Goal: Information Seeking & Learning: Check status

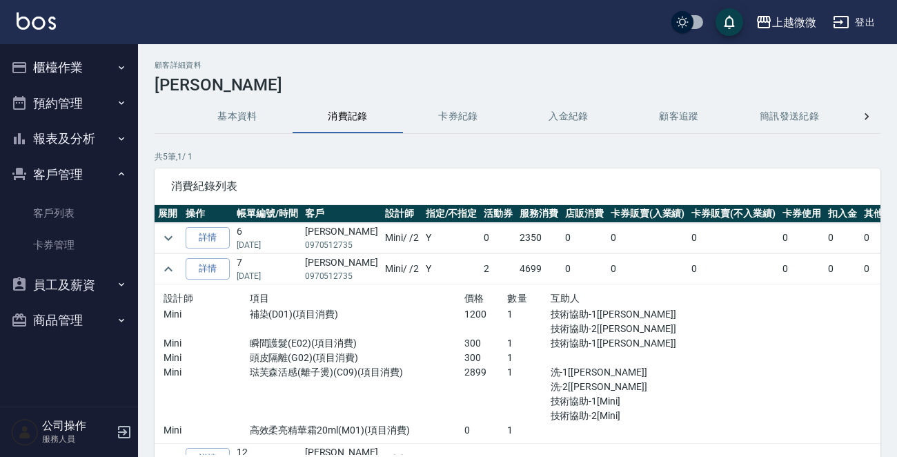
click at [103, 137] on button "報表及分析" at bounding box center [69, 139] width 127 height 36
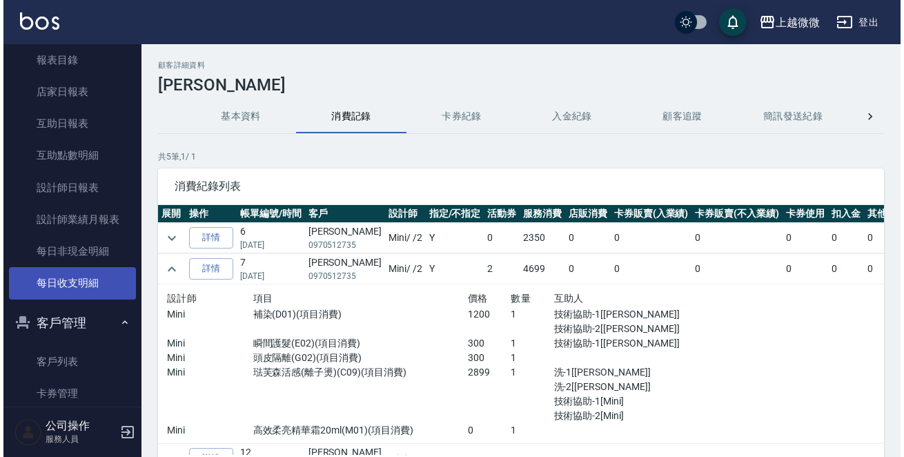
scroll to position [214, 0]
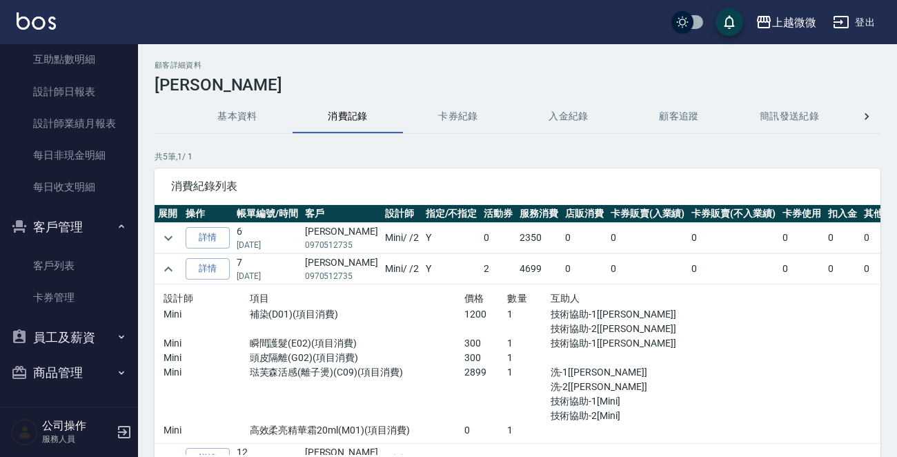
click at [128, 427] on icon "button" at bounding box center [124, 431] width 17 height 17
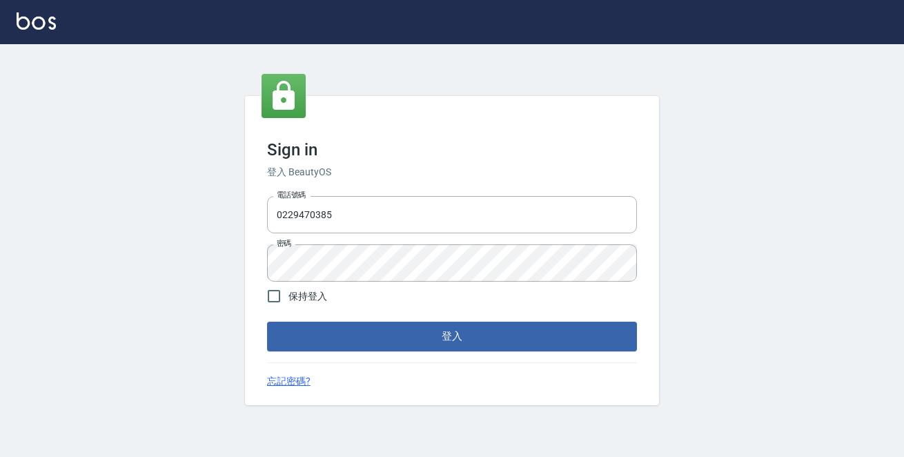
drag, startPoint x: 0, startPoint y: 0, endPoint x: 64, endPoint y: 213, distance: 222.6
click at [64, 213] on div "Sign in 登入 BeautyOS 電話號碼 [PHONE_NUMBER] 電話號碼 密碼 密碼 保持登入 登入 忘記密碼?" at bounding box center [452, 250] width 904 height 412
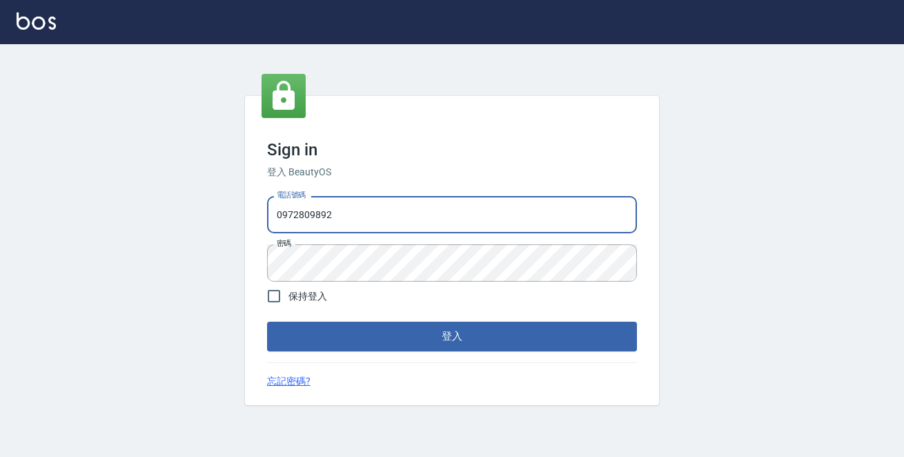
type input "0972809892"
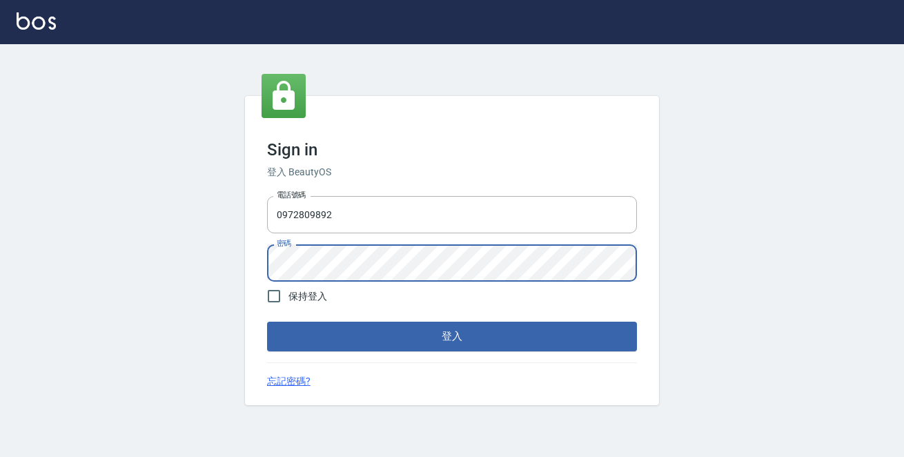
click at [267, 321] on button "登入" at bounding box center [452, 335] width 370 height 29
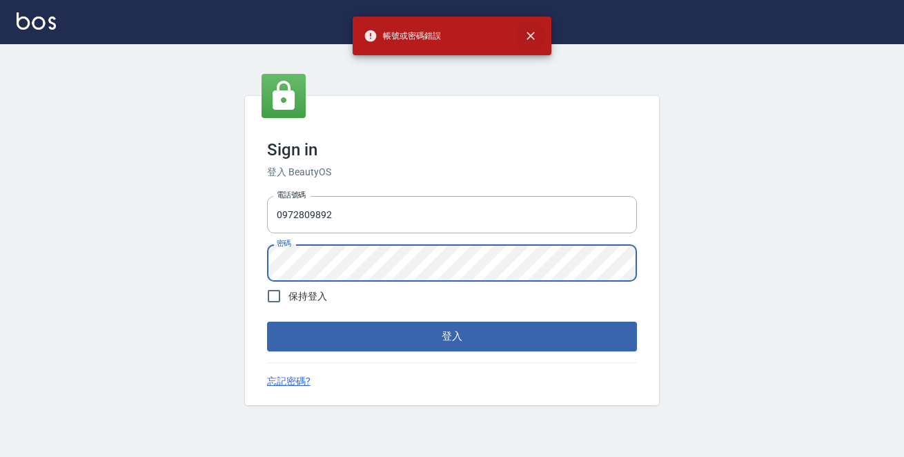
click at [531, 32] on icon "close" at bounding box center [530, 36] width 14 height 14
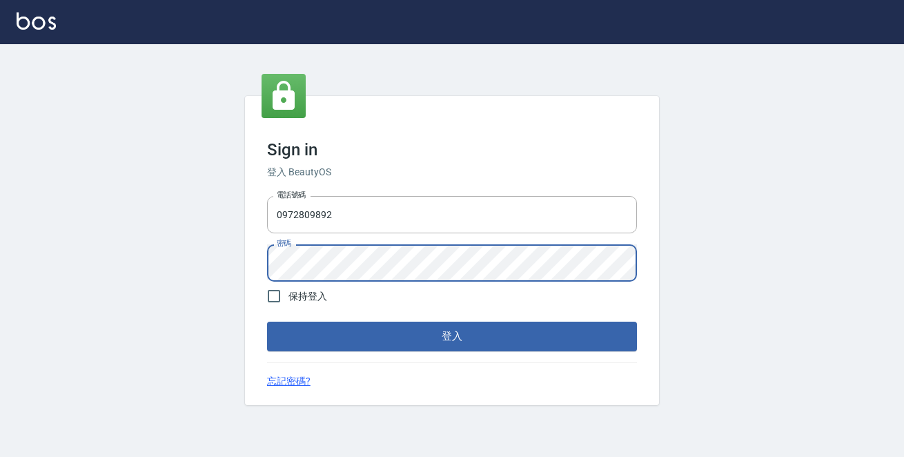
click at [76, 282] on div "Sign in 登入 BeautyOS 電話號碼 0972809892 電話號碼 密碼 密碼 保持登入 登入 忘記密碼?" at bounding box center [452, 250] width 904 height 412
click at [267, 321] on button "登入" at bounding box center [452, 335] width 370 height 29
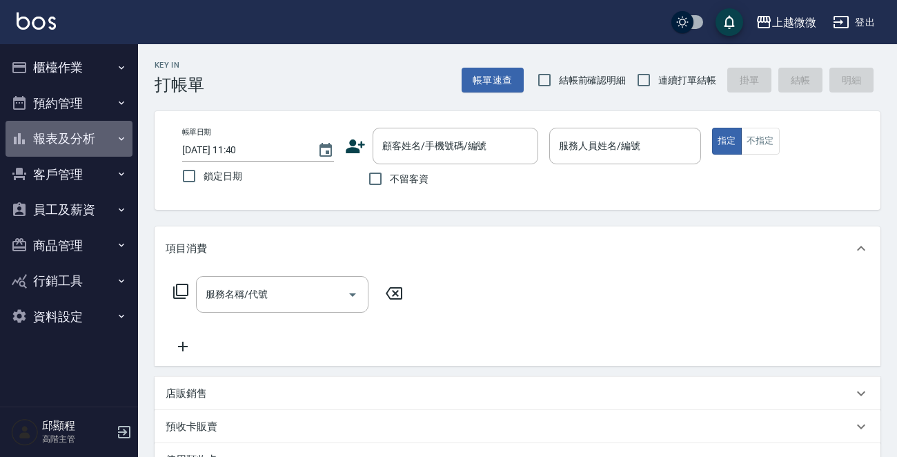
click at [113, 137] on button "報表及分析" at bounding box center [69, 139] width 127 height 36
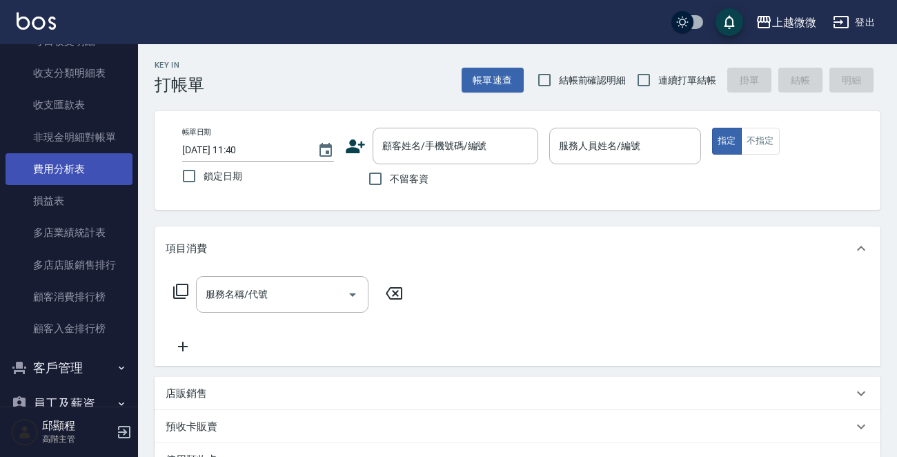
scroll to position [111, 0]
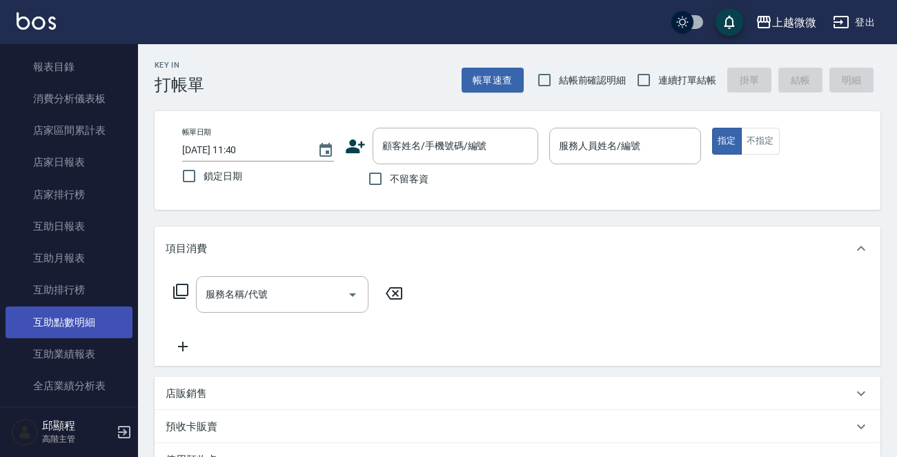
click at [71, 320] on link "互助點數明細" at bounding box center [69, 322] width 127 height 32
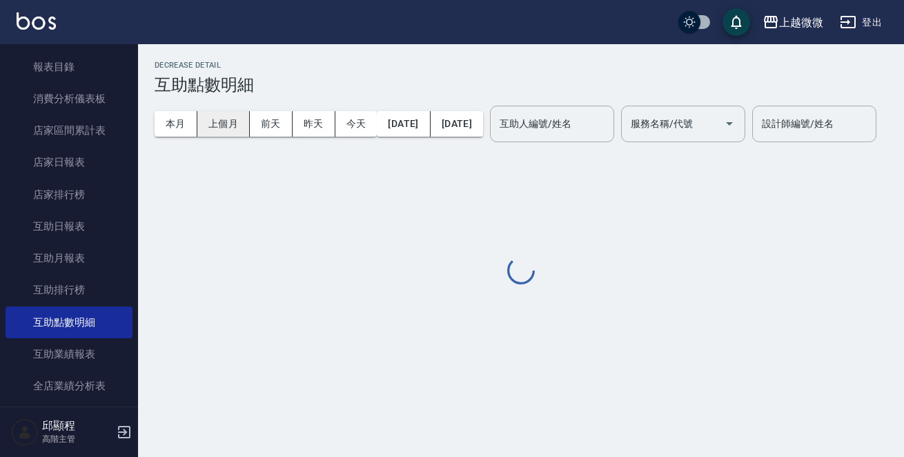
click at [214, 117] on button "上個月" at bounding box center [223, 124] width 52 height 26
click at [586, 128] on input "互助人編號/姓名" at bounding box center [552, 124] width 112 height 24
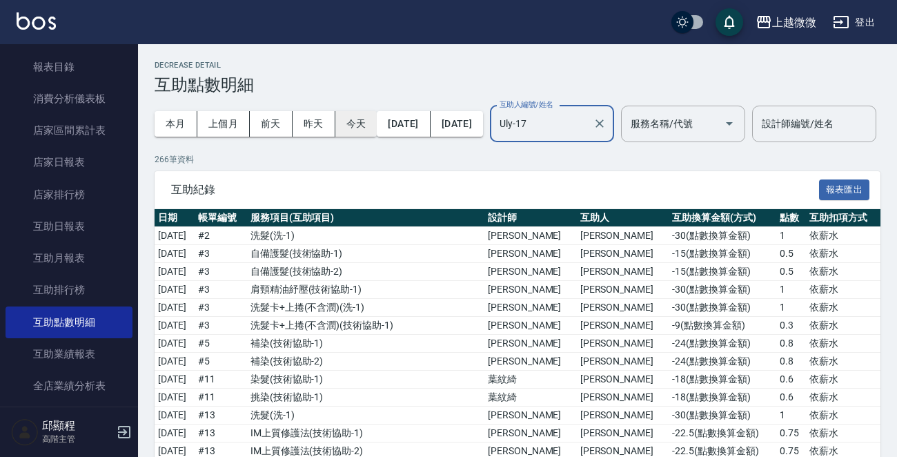
drag, startPoint x: 599, startPoint y: 127, endPoint x: 372, endPoint y: 132, distance: 227.0
click at [372, 132] on div "本月 上個月 前天 昨天 今天 2025/08/01 2025/08/31 互助人編號/姓名 Uly-17 互助人編號/姓名 服務名稱/代號 服務名稱/代號" at bounding box center [449, 123] width 590 height 59
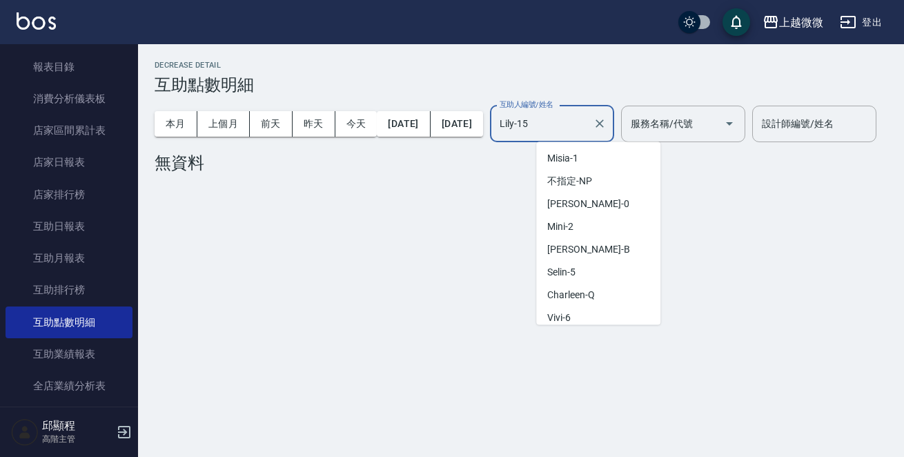
click at [587, 126] on input "Lily-15" at bounding box center [541, 124] width 91 height 24
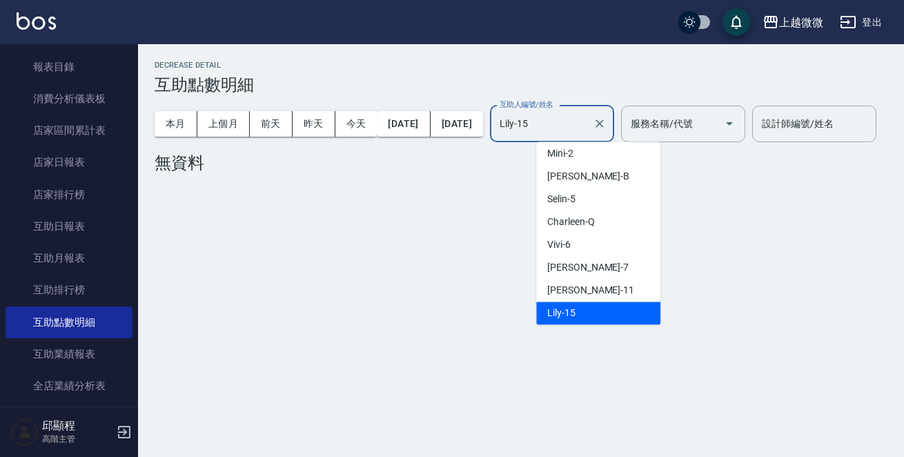
click at [572, 312] on span "Lily -15" at bounding box center [561, 313] width 28 height 14
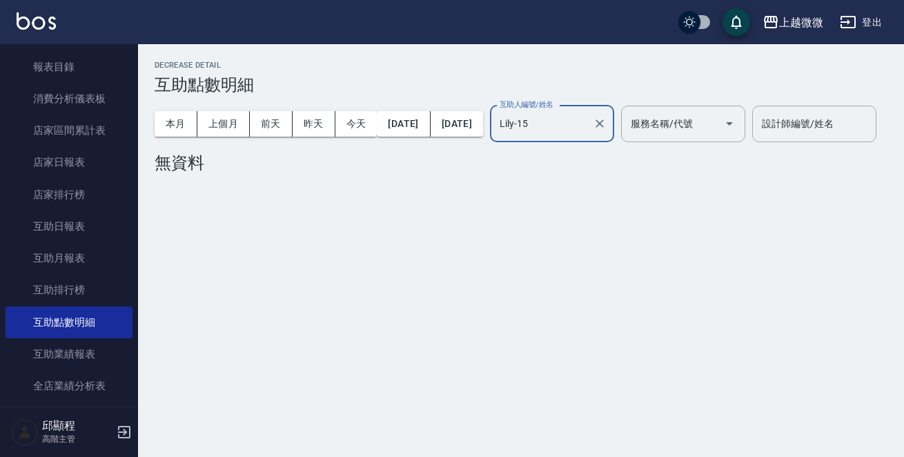
click at [587, 128] on input "Lily-15" at bounding box center [541, 124] width 91 height 24
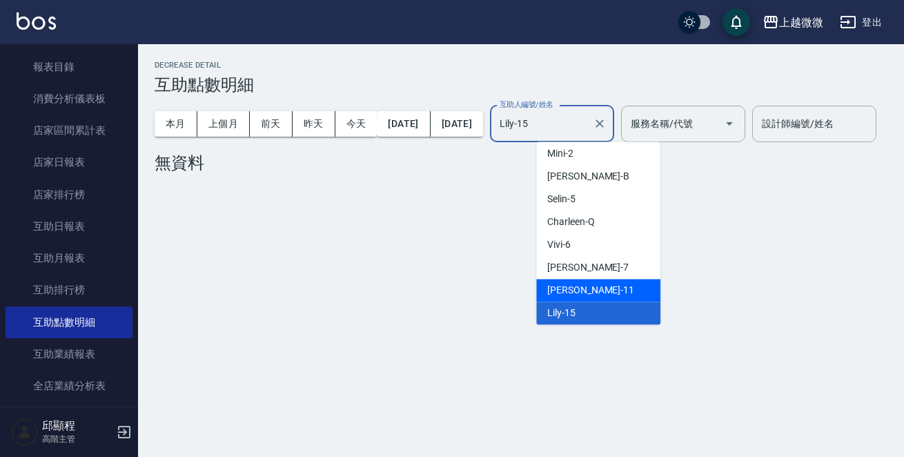
click at [601, 289] on div "Kristin -11" at bounding box center [598, 290] width 124 height 23
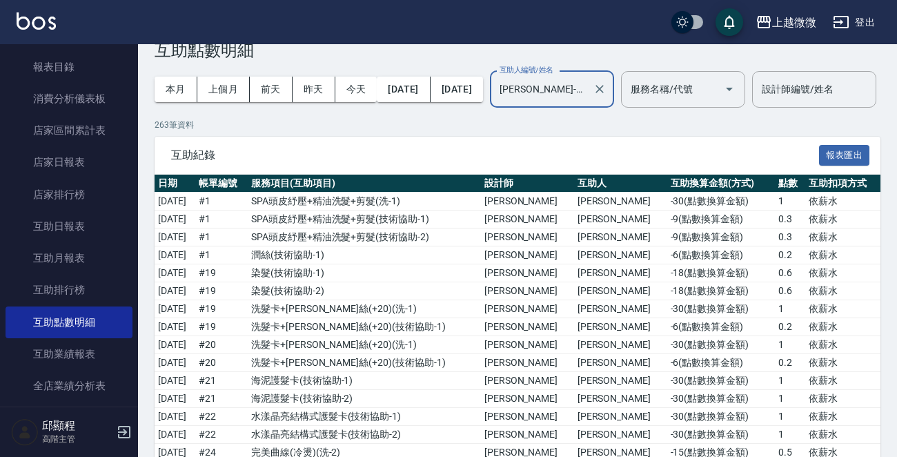
scroll to position [0, 0]
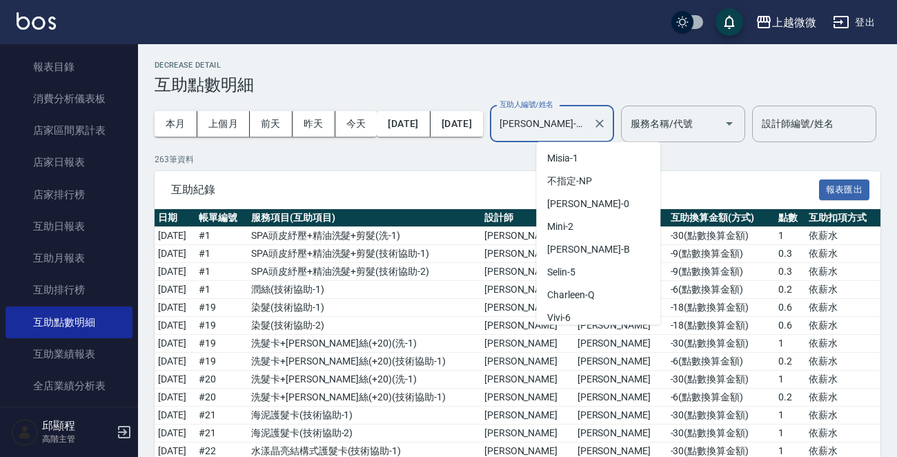
drag, startPoint x: 548, startPoint y: 123, endPoint x: 350, endPoint y: 137, distance: 198.5
click at [350, 137] on div "本月 上個月 前天 昨天 今天 2025/08/01 2025/08/31 互助人編號/姓名 Kristin-11 互助人編號/姓名 服務名稱/代號 服務名稱…" at bounding box center [449, 123] width 590 height 59
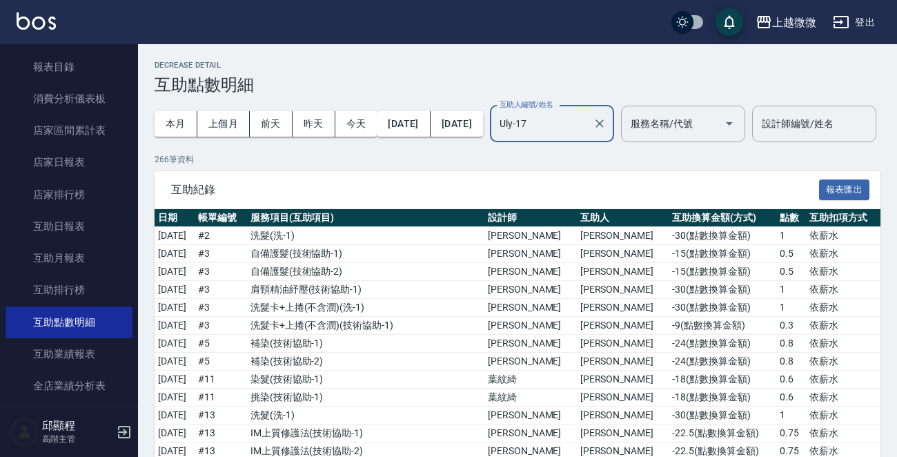
drag, startPoint x: 597, startPoint y: 122, endPoint x: 202, endPoint y: 97, distance: 396.0
click at [224, 97] on div "本月 上個月 前天 昨天 今天 2025/08/01 2025/08/31 互助人編號/姓名 Uly-17 互助人編號/姓名 服務名稱/代號 服務名稱/代號" at bounding box center [449, 123] width 590 height 59
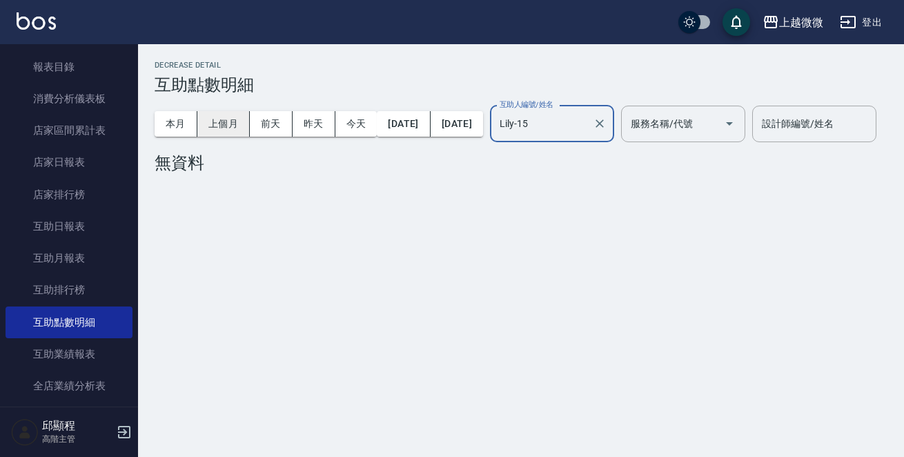
click at [218, 120] on button "上個月" at bounding box center [223, 124] width 52 height 26
click at [718, 128] on input "服務名稱/代號" at bounding box center [672, 124] width 91 height 24
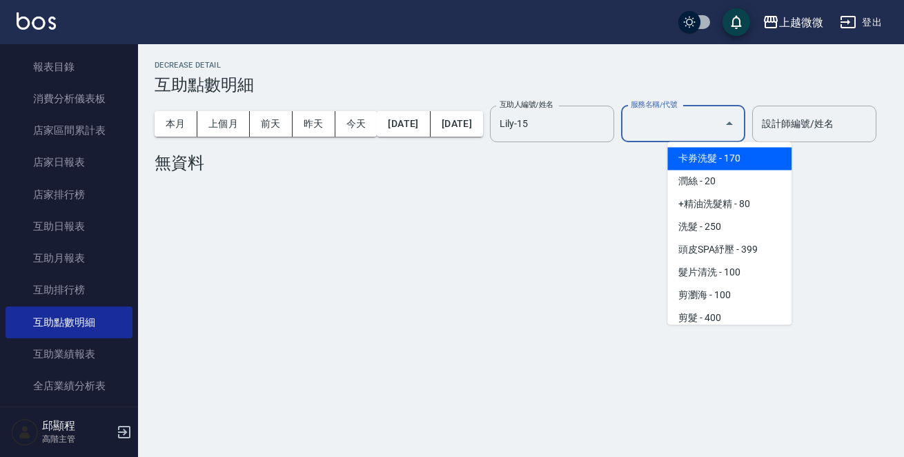
click at [718, 123] on input "服務名稱/代號" at bounding box center [672, 124] width 91 height 24
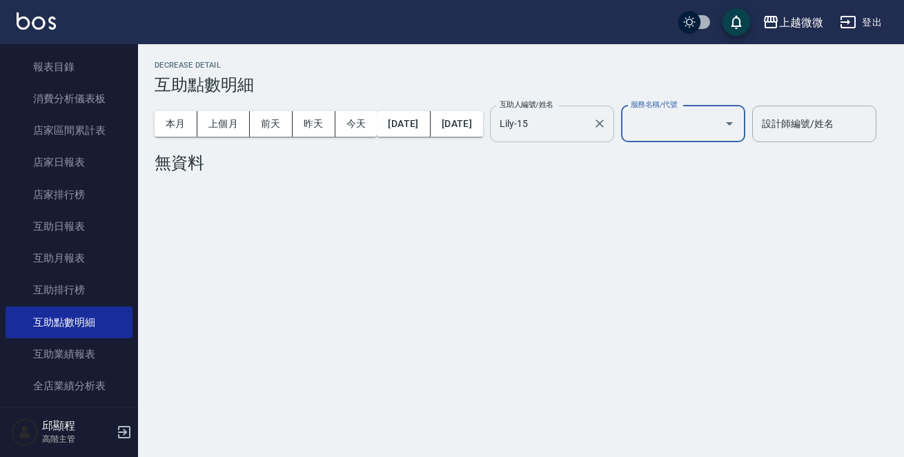
click at [587, 117] on input "Lily-15" at bounding box center [541, 124] width 91 height 24
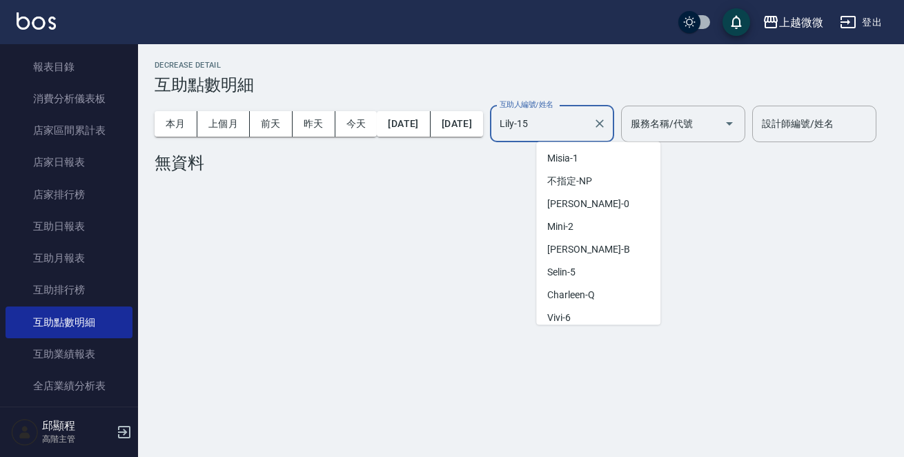
scroll to position [73, 0]
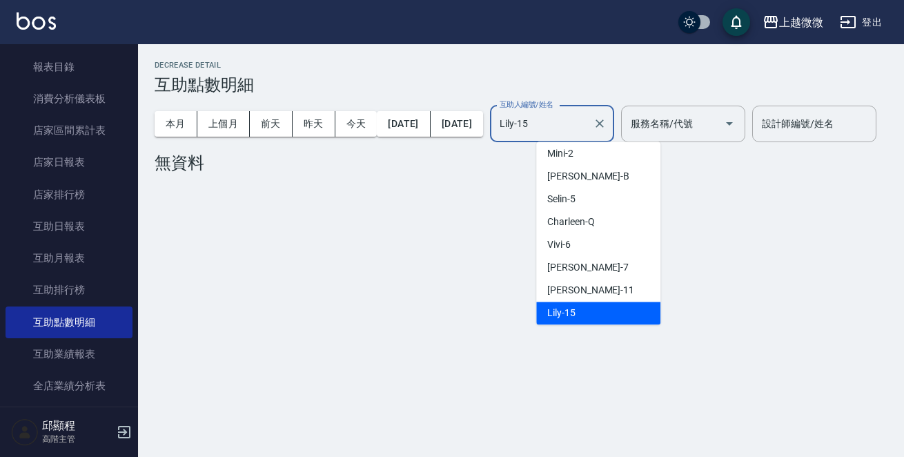
click at [570, 311] on span "Lily -15" at bounding box center [561, 313] width 28 height 14
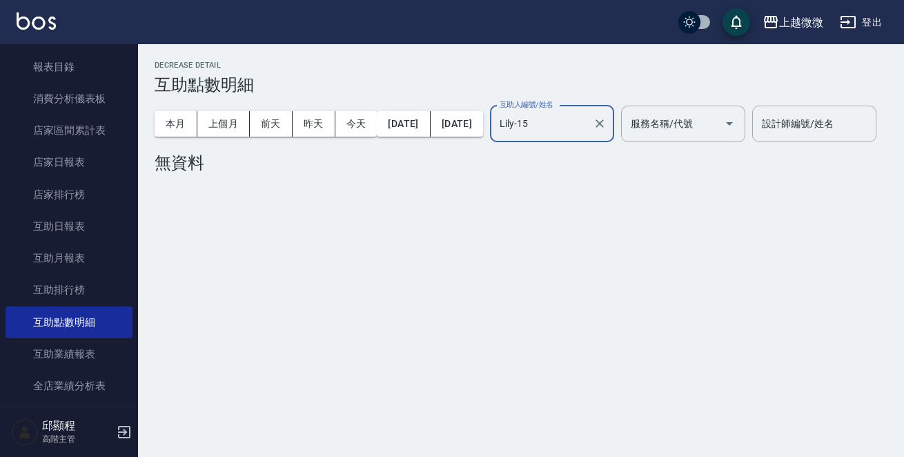
click at [587, 126] on input "Lily-15" at bounding box center [541, 124] width 91 height 24
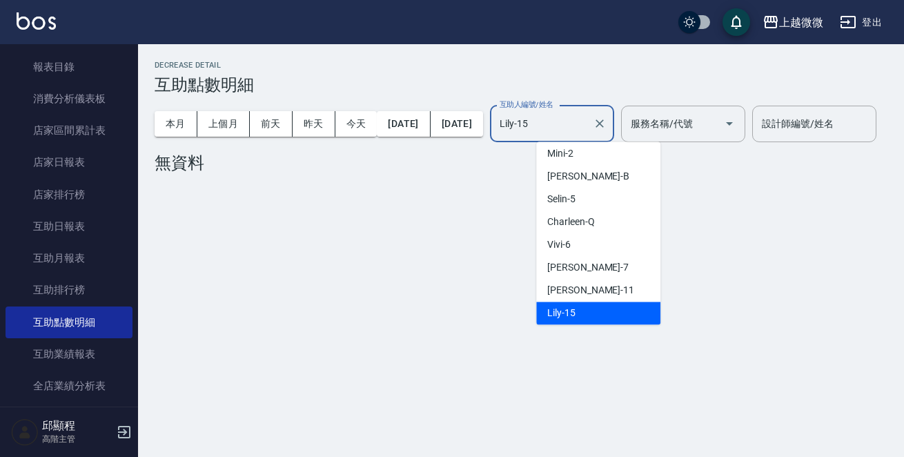
click at [587, 126] on input "Lily-15" at bounding box center [541, 124] width 91 height 24
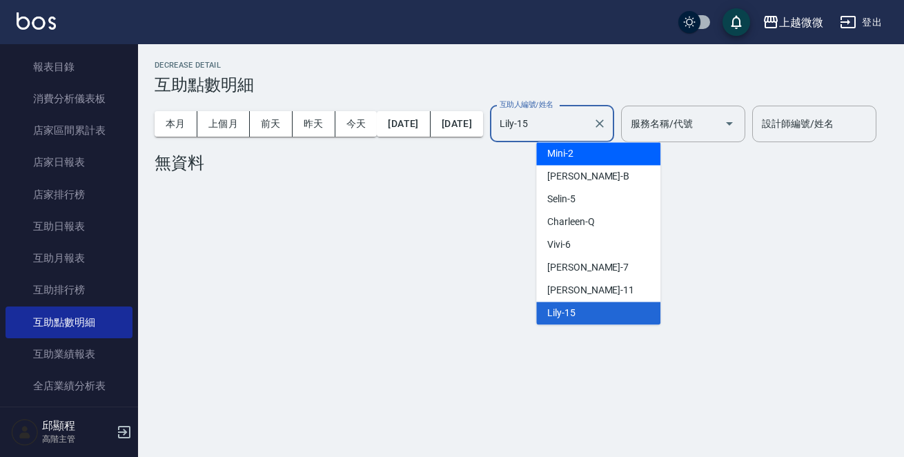
click at [587, 125] on input "Lily-15" at bounding box center [541, 124] width 91 height 24
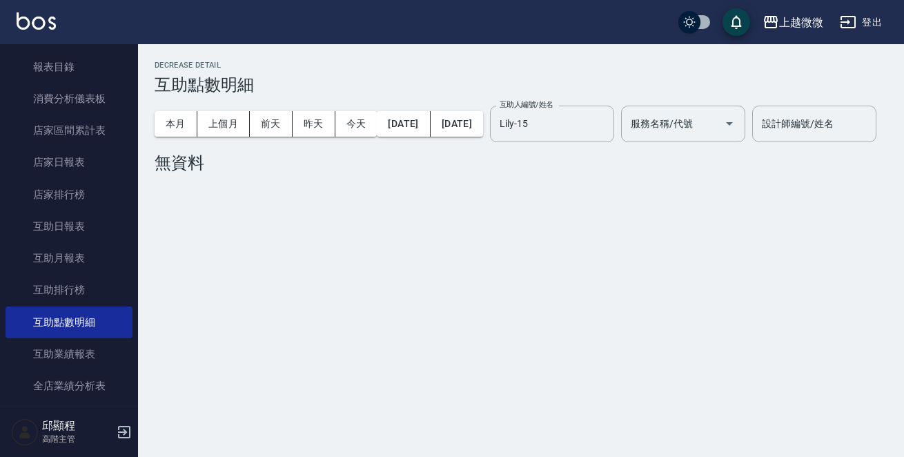
click at [372, 282] on div "Decrease Detail 互助點數明細 本月 上個月 前天 昨天 今天 2025/08/01 2025/08/31 互助人編號/姓名 Lily-15 互…" at bounding box center [452, 228] width 904 height 457
click at [587, 123] on input "Lily-15" at bounding box center [541, 124] width 91 height 24
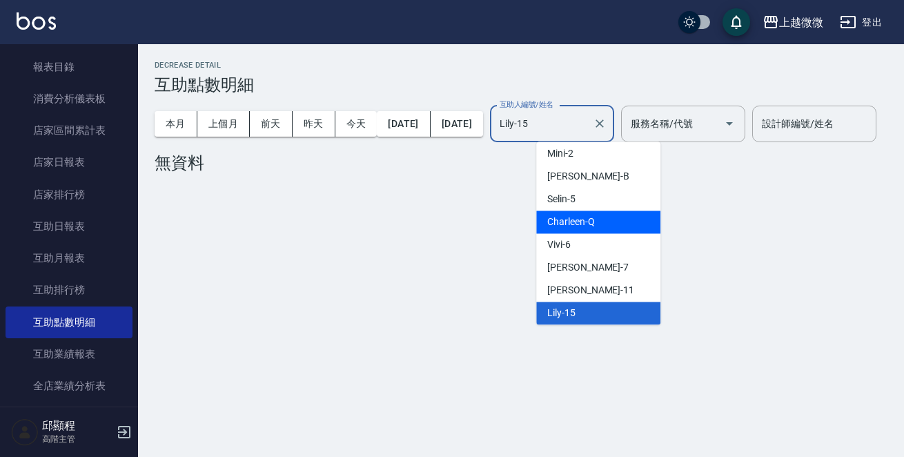
click at [585, 219] on span "Charleen -Q" at bounding box center [571, 221] width 48 height 14
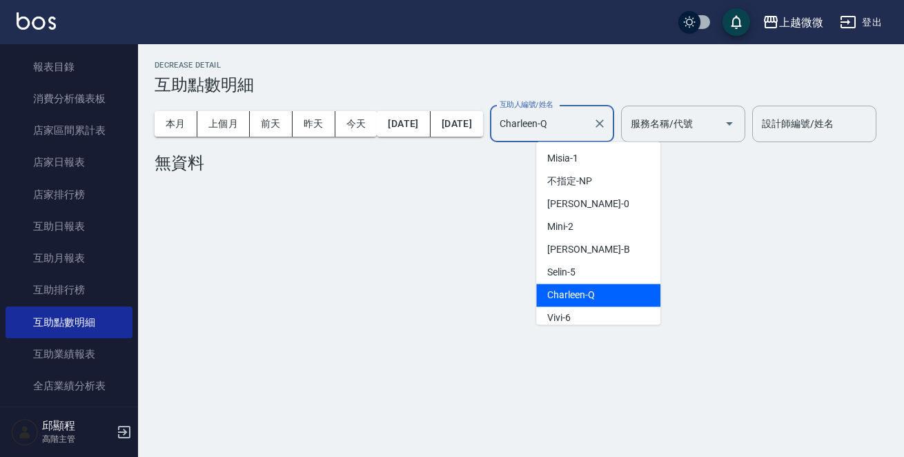
click at [587, 125] on input "Charleen-Q" at bounding box center [541, 124] width 91 height 24
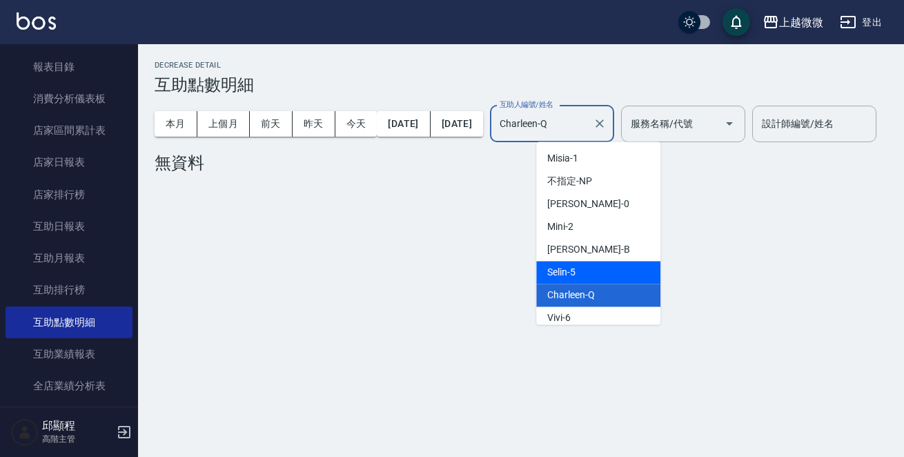
click at [586, 271] on div "Selin -5" at bounding box center [598, 272] width 124 height 23
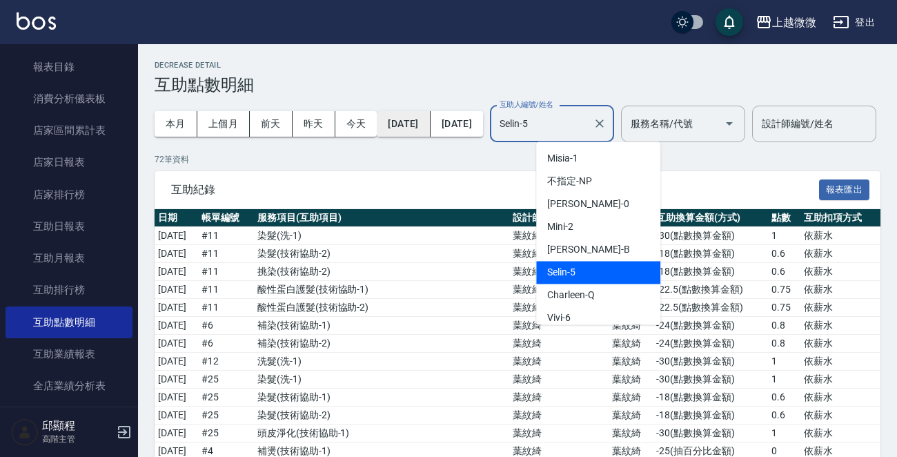
drag, startPoint x: 608, startPoint y: 122, endPoint x: 412, endPoint y: 130, distance: 196.1
click at [412, 130] on div "本月 上個月 前天 昨天 今天 2025/08/01 2025/08/31 互助人編號/姓名 Selin-5 互助人編號/姓名 服務名稱/代號 服務名稱/代號" at bounding box center [449, 123] width 590 height 59
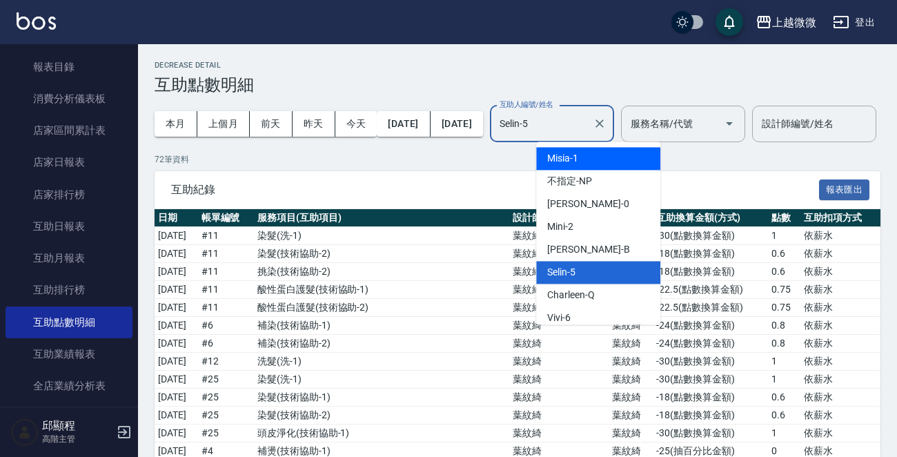
click at [587, 123] on input "Selin-5" at bounding box center [541, 124] width 91 height 24
drag, startPoint x: 615, startPoint y: 123, endPoint x: 315, endPoint y: 108, distance: 300.4
click at [316, 109] on div "本月 上個月 前天 昨天 今天 2025/08/01 2025/08/31 互助人編號/姓名 Selin-5 互助人編號/姓名 服務名稱/代號 服務名稱/代號" at bounding box center [449, 123] width 590 height 59
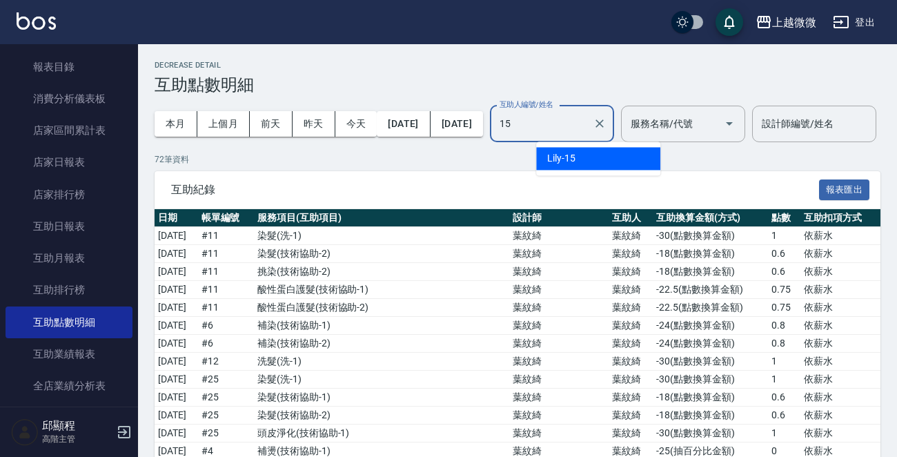
click at [567, 153] on span "Lily -15" at bounding box center [561, 158] width 28 height 14
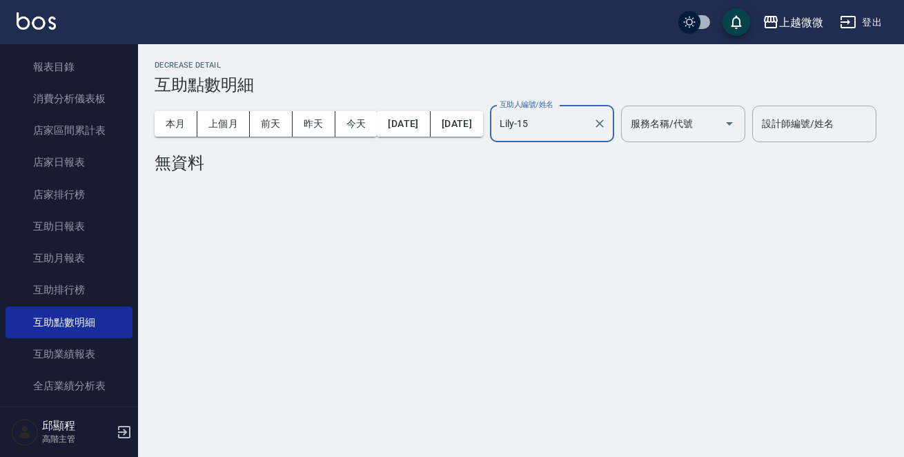
type input "Lily-15"
drag, startPoint x: 587, startPoint y: 115, endPoint x: 410, endPoint y: 123, distance: 176.8
click at [410, 123] on div "本月 上個月 前天 昨天 今天 2025/08/01 2025/08/31 互助人編號/姓名 Lily-15 互助人編號/姓名 服務名稱/代號 服務名稱/代號" at bounding box center [449, 123] width 590 height 59
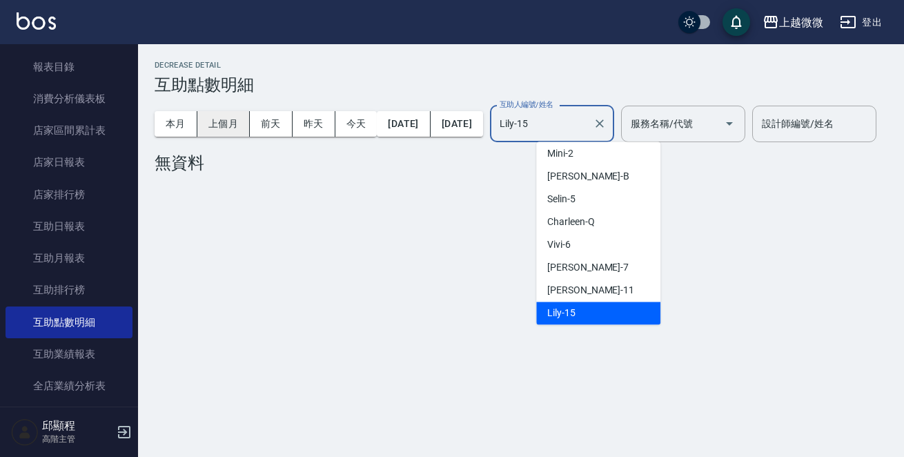
click at [221, 123] on button "上個月" at bounding box center [223, 124] width 52 height 26
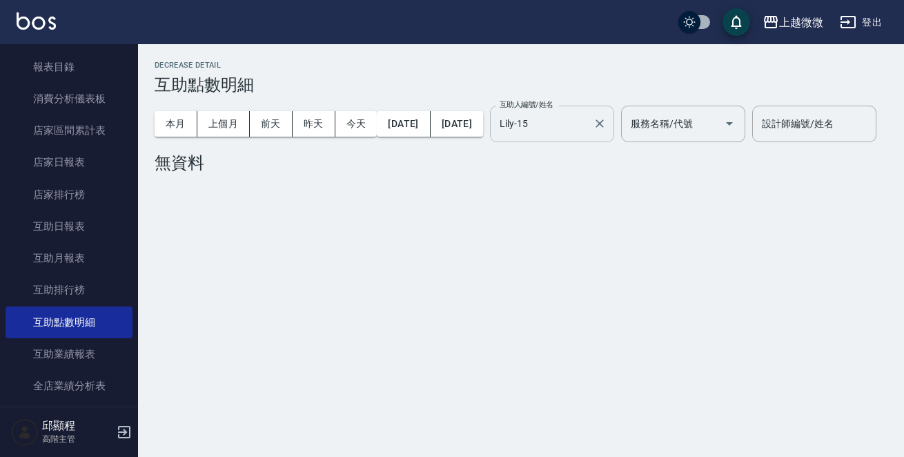
click at [587, 130] on input "Lily-15" at bounding box center [541, 124] width 91 height 24
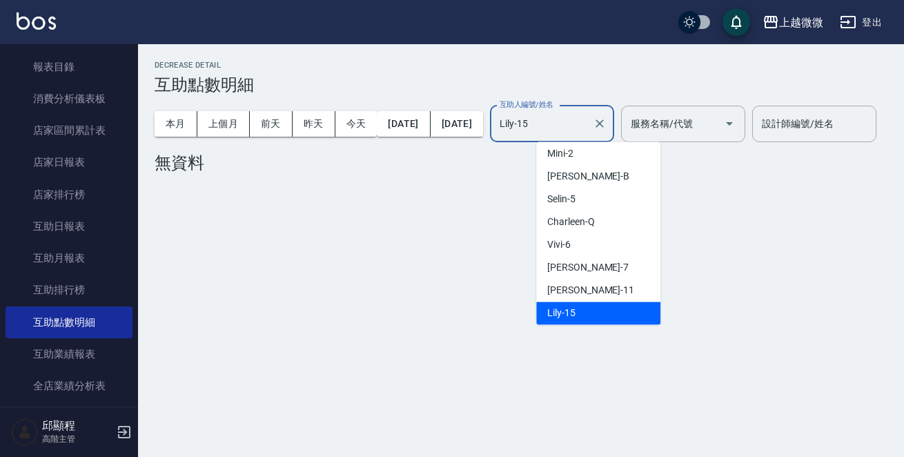
click at [587, 127] on input "Lily-15" at bounding box center [541, 124] width 91 height 24
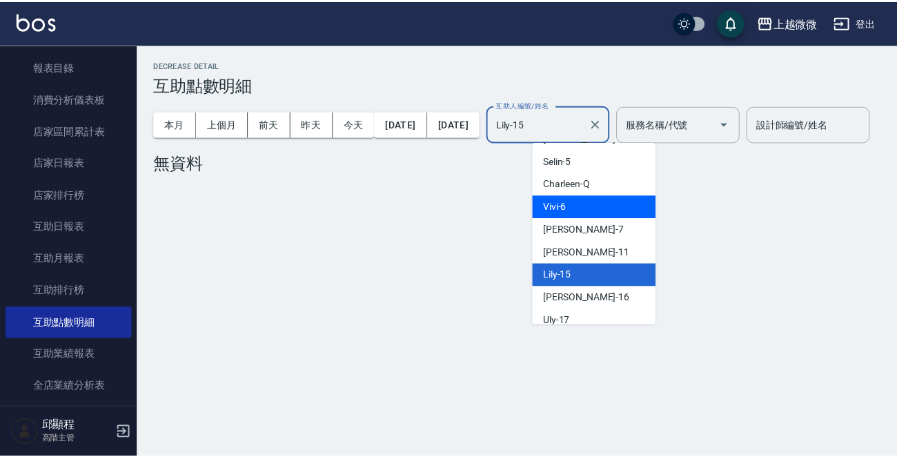
scroll to position [147, 0]
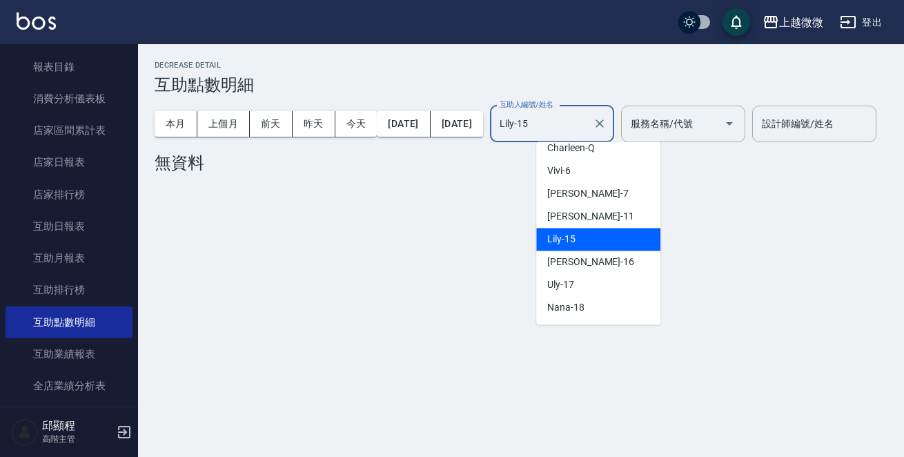
click at [584, 233] on div "Lily -15" at bounding box center [598, 239] width 124 height 23
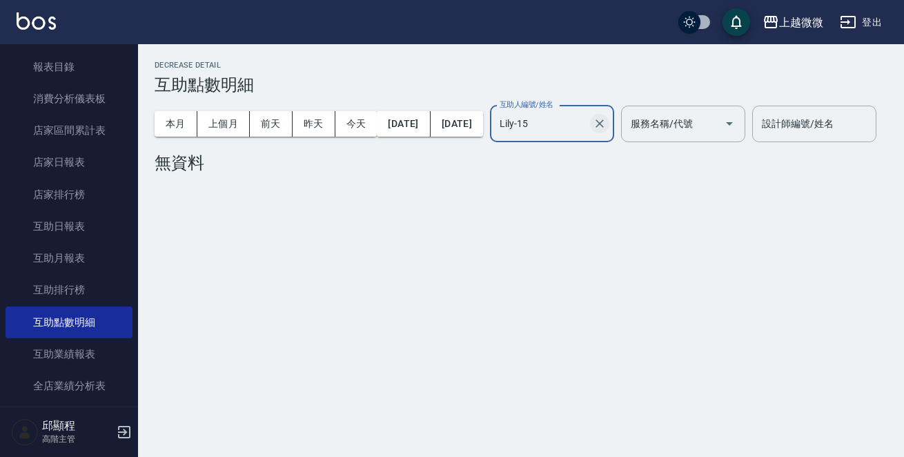
click at [606, 121] on icon "Clear" at bounding box center [599, 124] width 14 height 14
click at [591, 123] on input "互助人編號/姓名" at bounding box center [552, 124] width 112 height 24
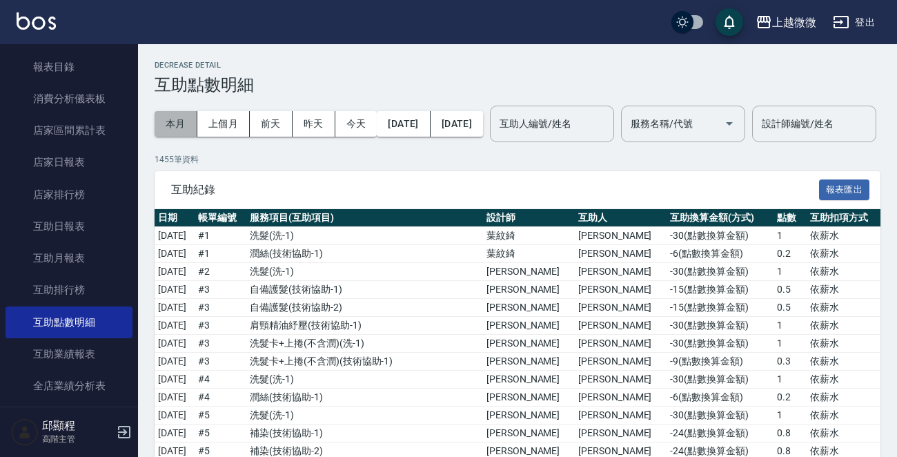
click at [179, 122] on button "本月" at bounding box center [175, 124] width 43 height 26
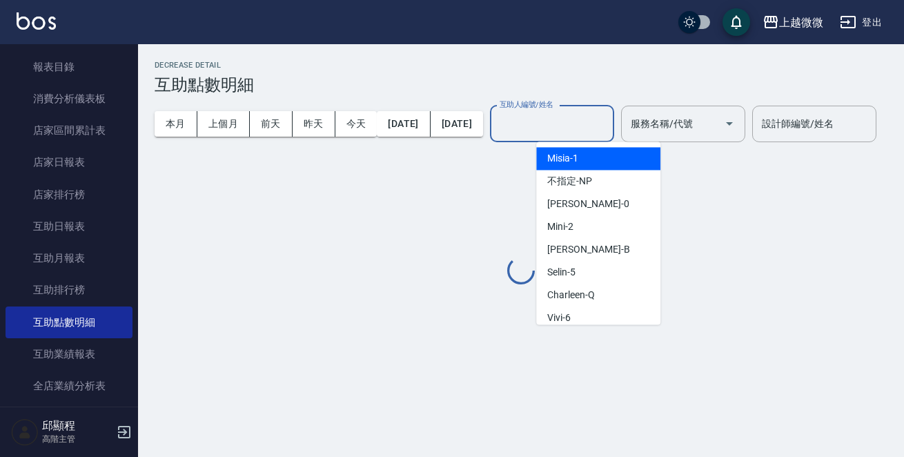
click at [603, 114] on input "互助人編號/姓名" at bounding box center [552, 124] width 112 height 24
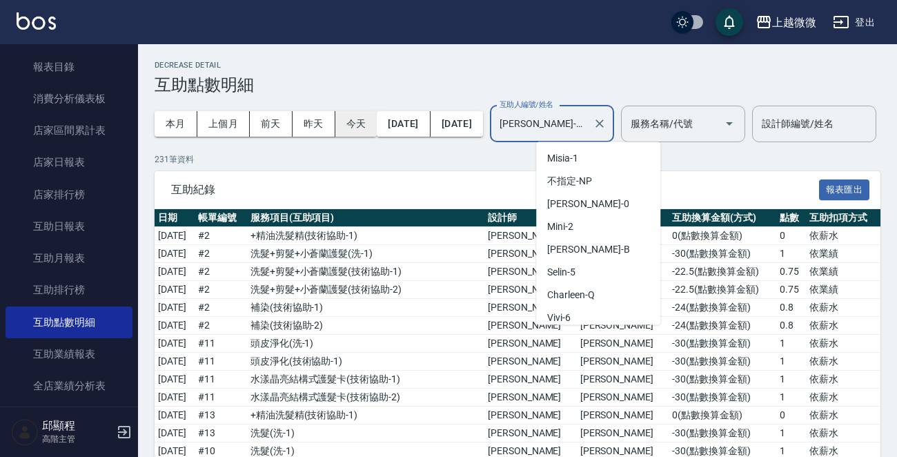
drag, startPoint x: 612, startPoint y: 123, endPoint x: 338, endPoint y: 112, distance: 274.7
click at [339, 112] on div "本月 上個月 前天 昨天 今天 2025/09/01 2025/09/30 互助人編號/姓名 Kristin-11 互助人編號/姓名 服務名稱/代號 服務名稱…" at bounding box center [449, 123] width 590 height 59
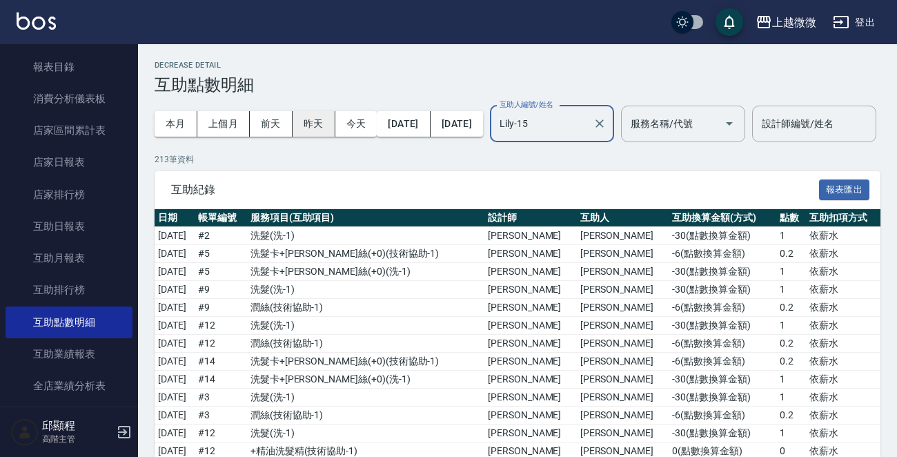
drag, startPoint x: 617, startPoint y: 125, endPoint x: 292, endPoint y: 112, distance: 325.1
click at [298, 114] on div "本月 上個月 前天 昨天 今天 2025/09/01 2025/09/30 互助人編號/姓名 Lily-15 互助人編號/姓名 服務名稱/代號 服務名稱/代號" at bounding box center [449, 123] width 590 height 59
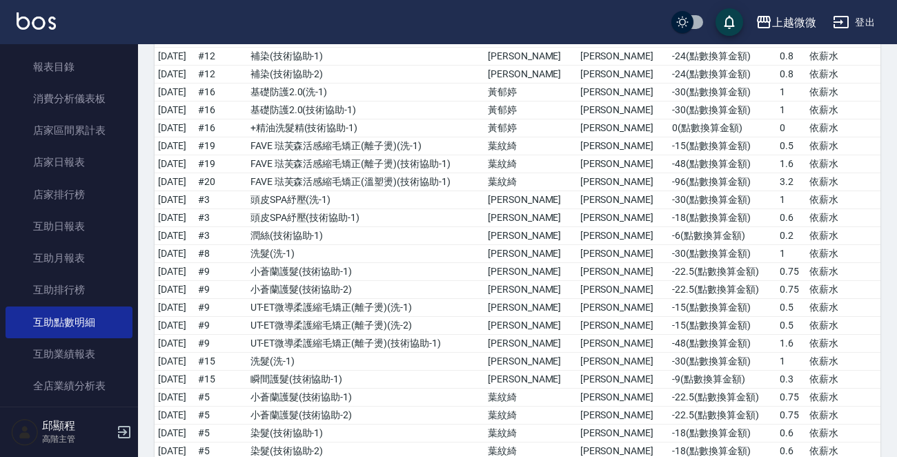
scroll to position [4331, 0]
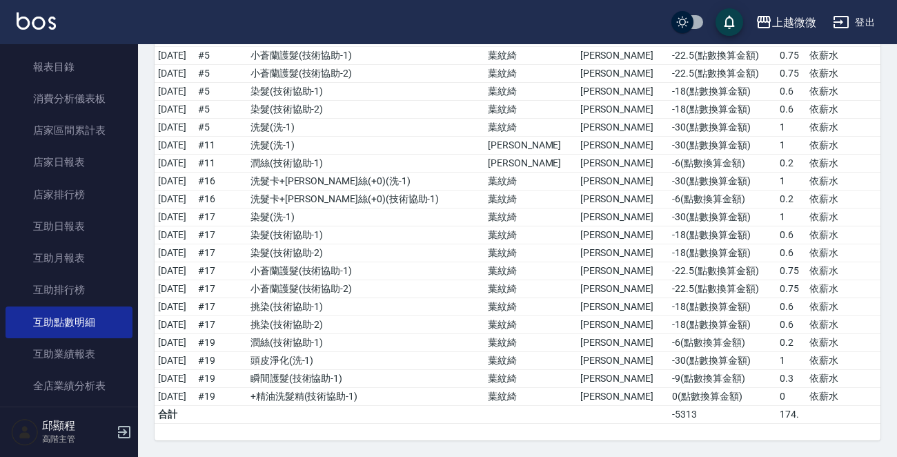
type input "Uly-17"
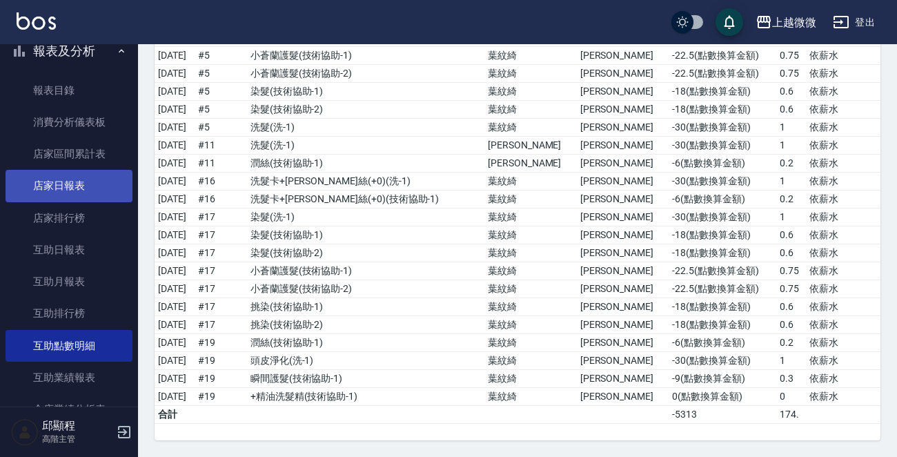
scroll to position [111, 0]
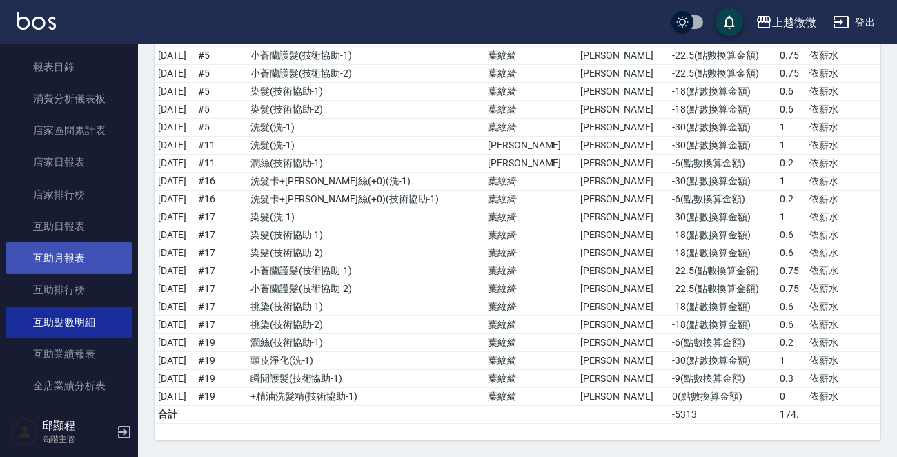
click at [88, 259] on link "互助月報表" at bounding box center [69, 258] width 127 height 32
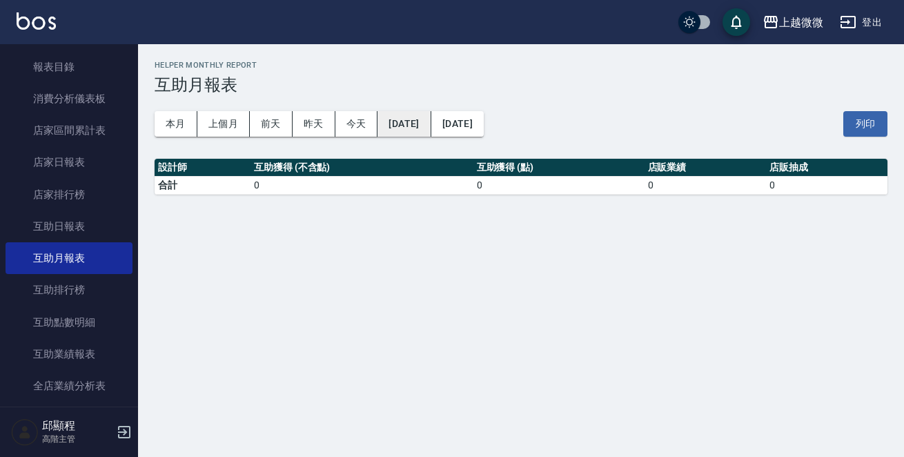
click at [405, 123] on button "2025/09/25" at bounding box center [403, 124] width 53 height 26
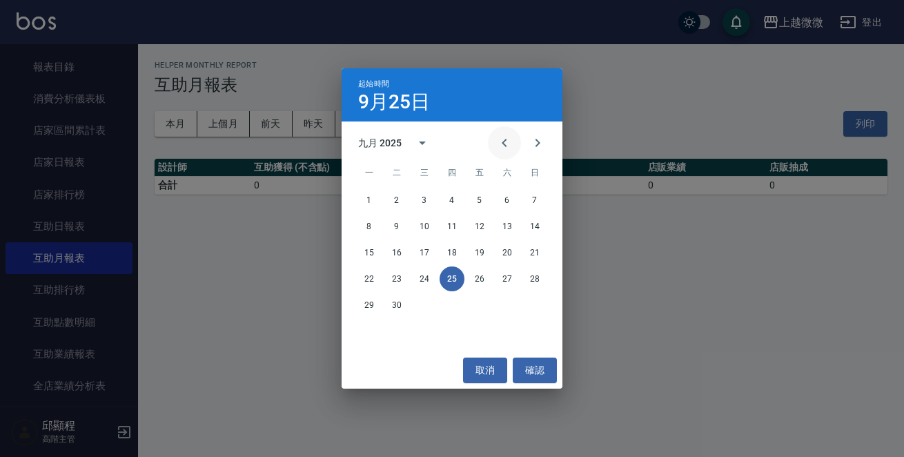
click at [506, 139] on icon "Previous month" at bounding box center [504, 142] width 17 height 17
click at [368, 303] on button "25" at bounding box center [369, 304] width 25 height 25
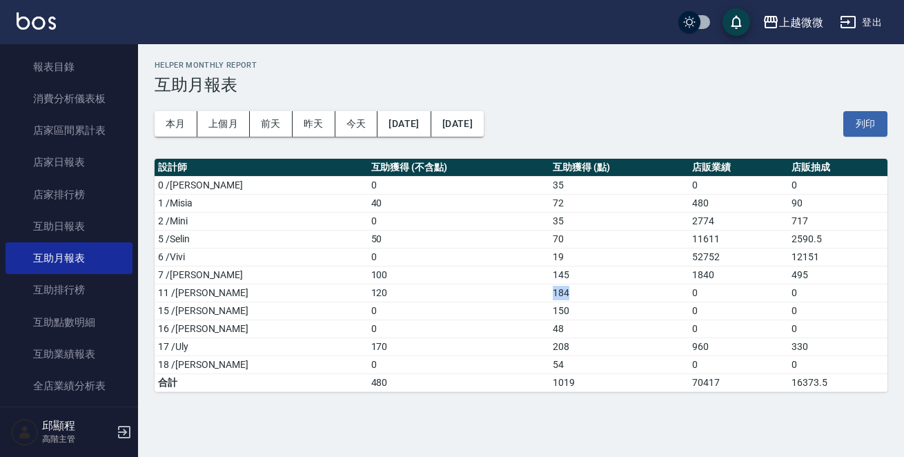
drag, startPoint x: 517, startPoint y: 289, endPoint x: 492, endPoint y: 290, distance: 24.9
click at [493, 290] on tr "11 /Kristin 120 184 0 0" at bounding box center [520, 292] width 732 height 18
click at [39, 14] on img at bounding box center [36, 20] width 39 height 17
